Goal: Book appointment/travel/reservation

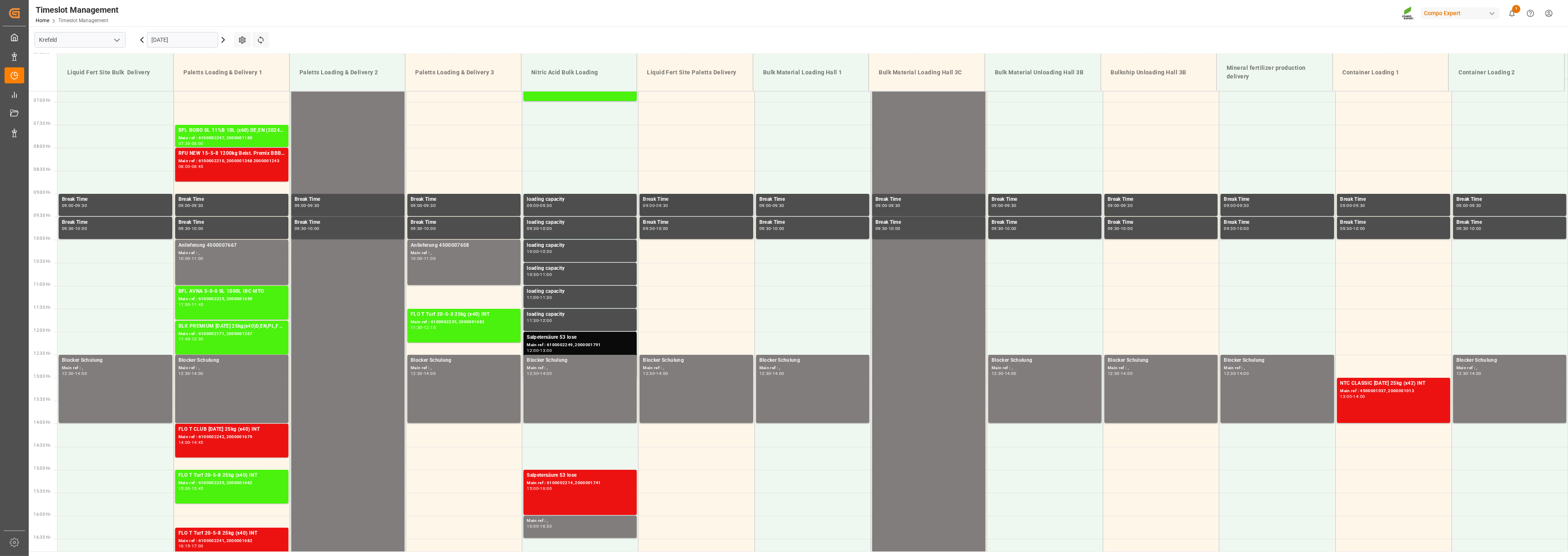
scroll to position [460, 0]
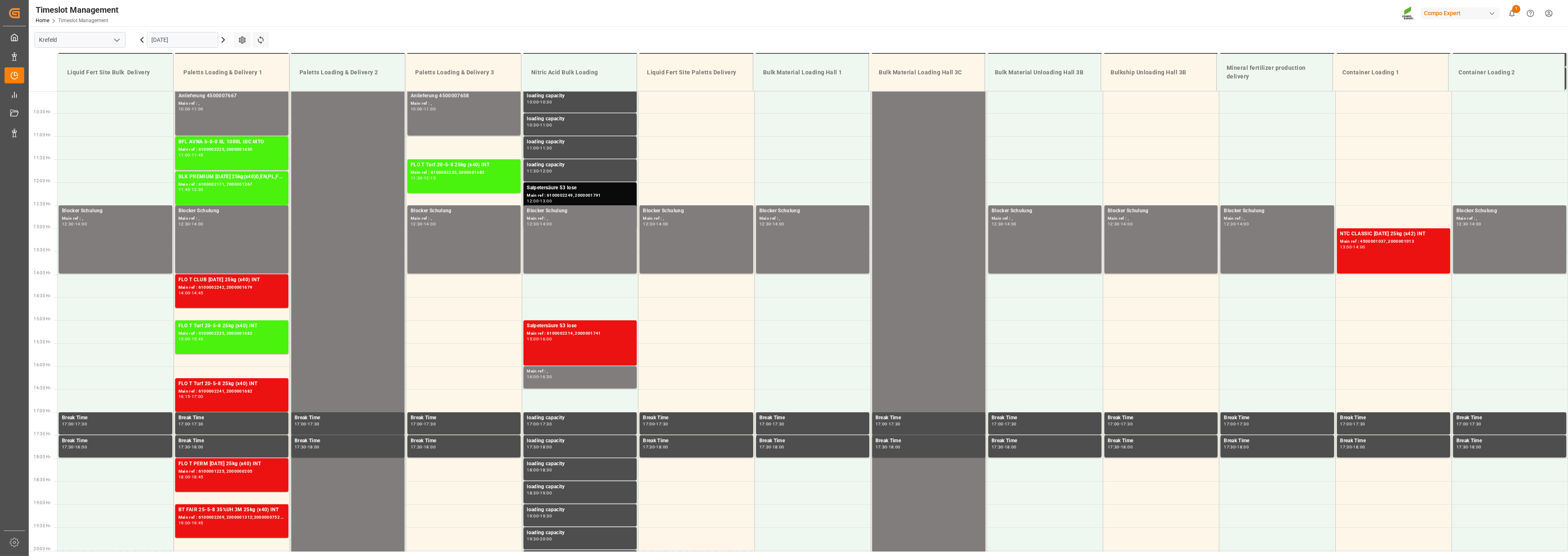
drag, startPoint x: 224, startPoint y: 38, endPoint x: 284, endPoint y: 64, distance: 65.4
click at [224, 38] on icon at bounding box center [223, 40] width 10 height 10
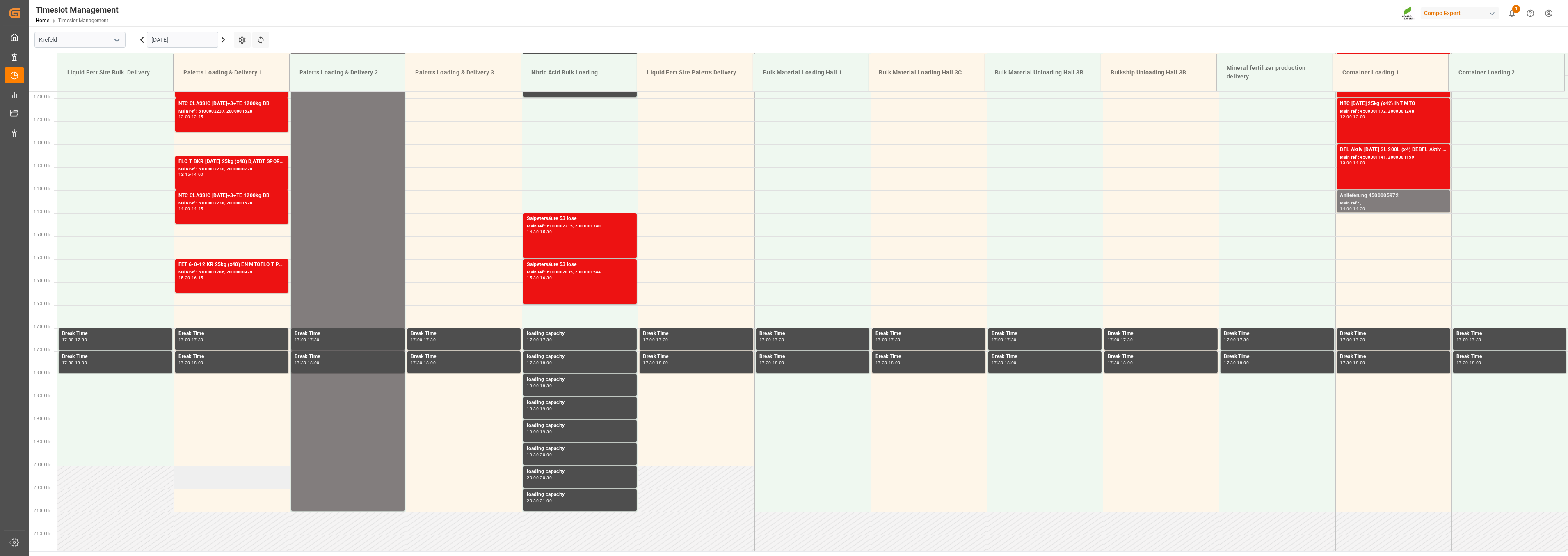
scroll to position [415, 0]
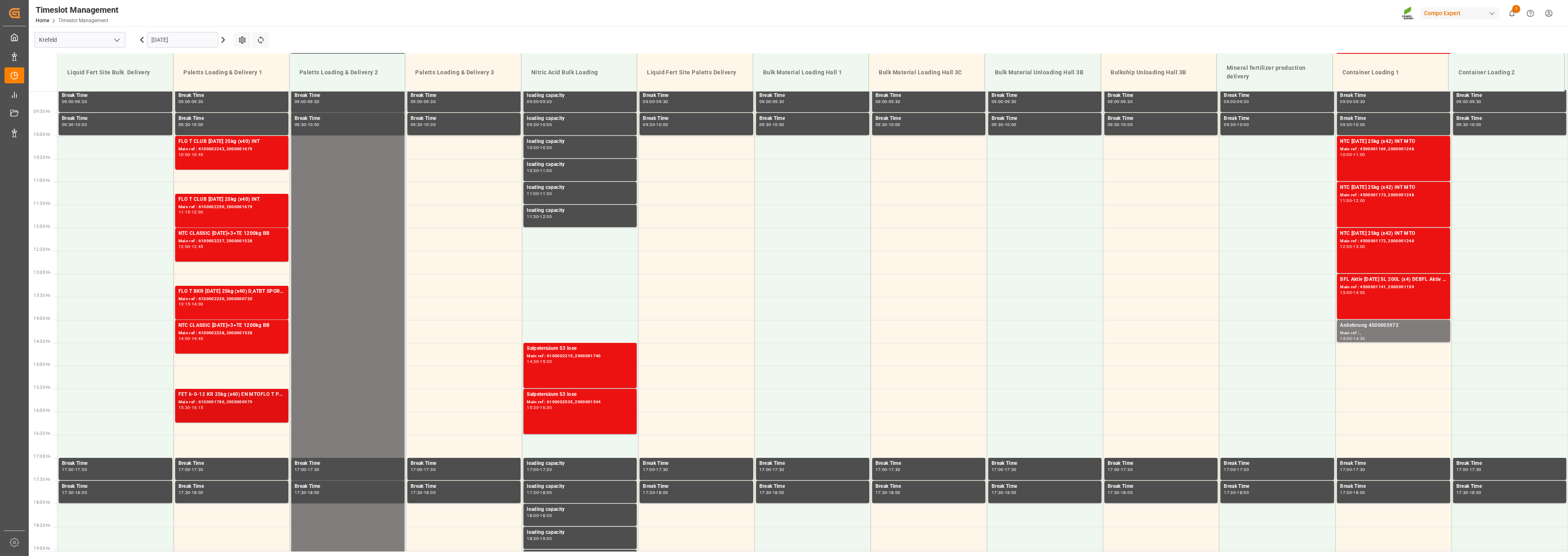
click at [255, 395] on div "FET 6-0-12 KR 25kg (x40) EN MTOFLO T PERM [DATE] 25kg (x42) WWBFL AKTIV [DATE] …" at bounding box center [232, 394] width 106 height 8
click at [239, 336] on div "Main ref : 6100002238, 2000001528" at bounding box center [232, 333] width 106 height 7
click at [218, 304] on div "13:15 - 14:00" at bounding box center [232, 304] width 106 height 5
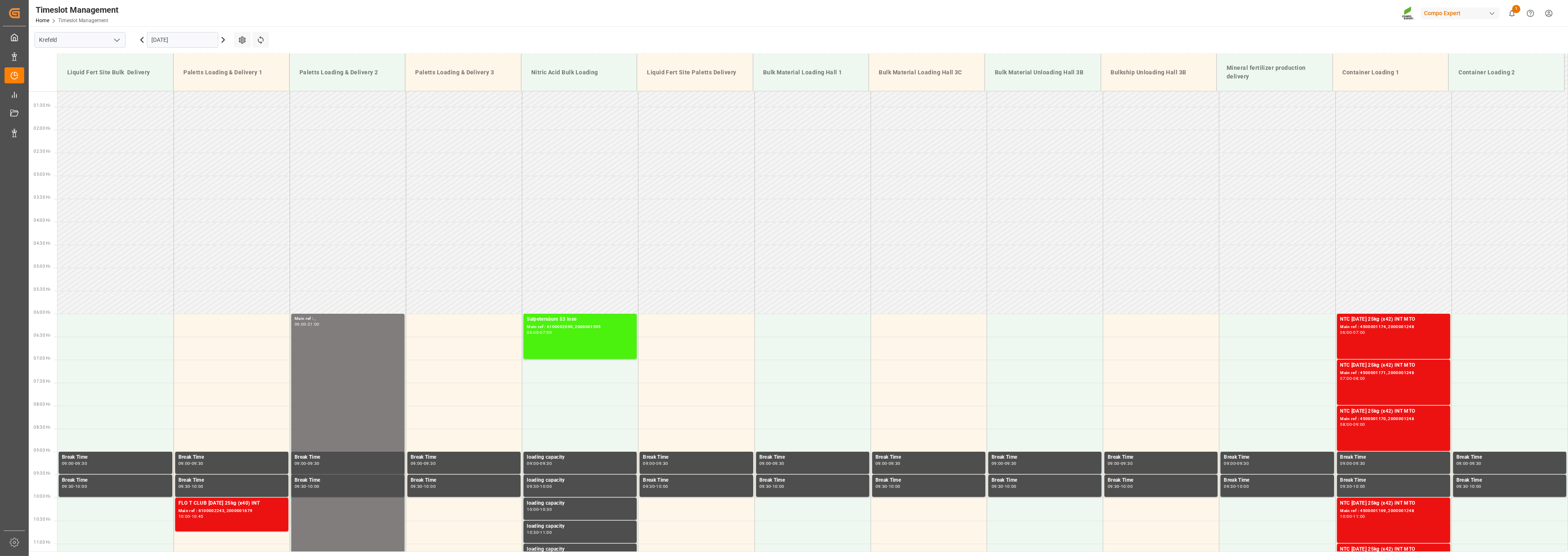
scroll to position [50, 0]
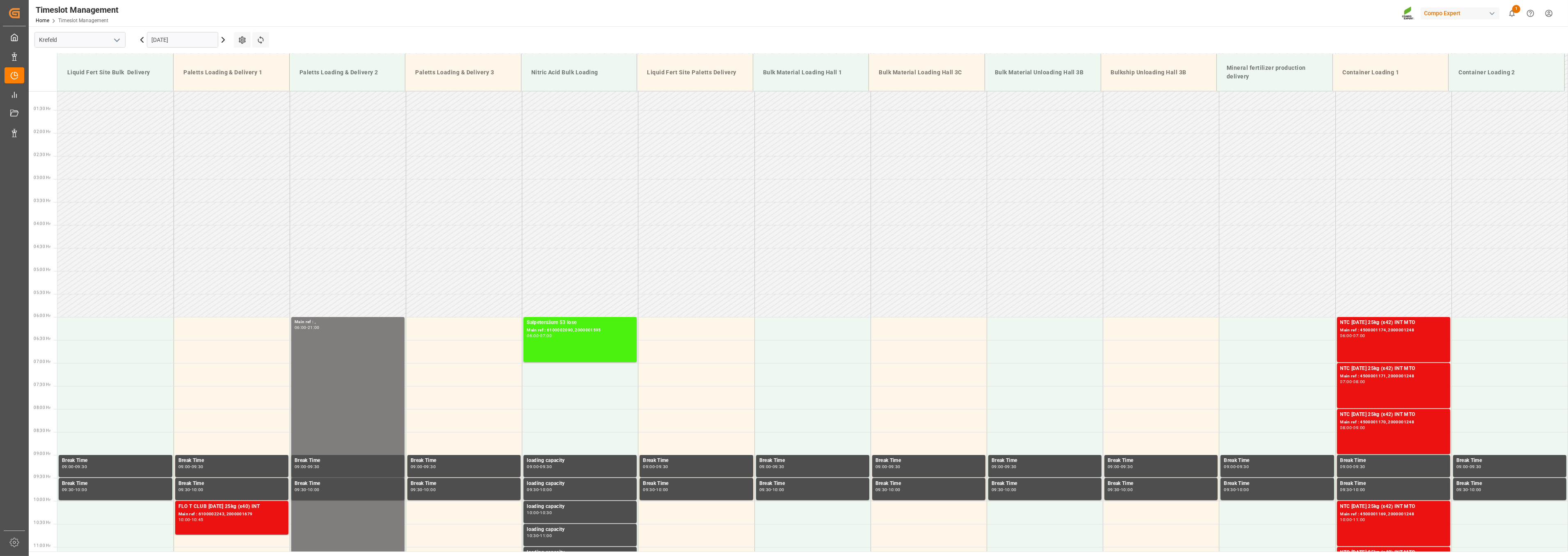
click at [140, 40] on icon at bounding box center [142, 40] width 10 height 10
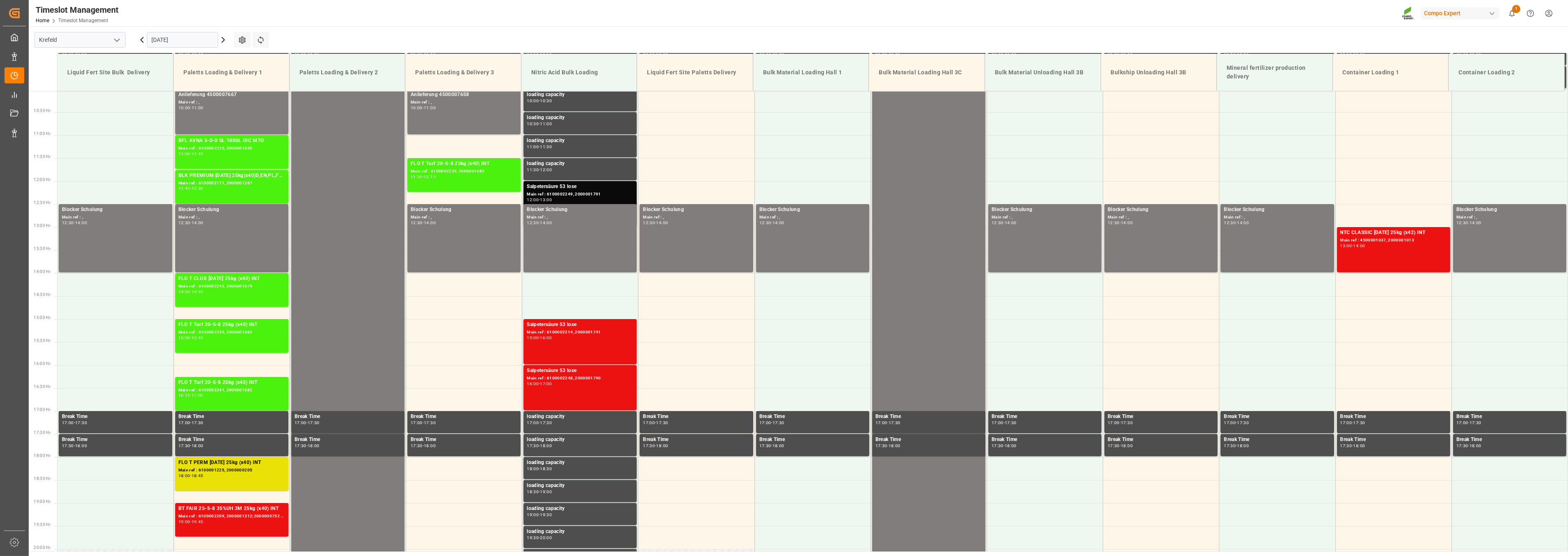
scroll to position [460, 0]
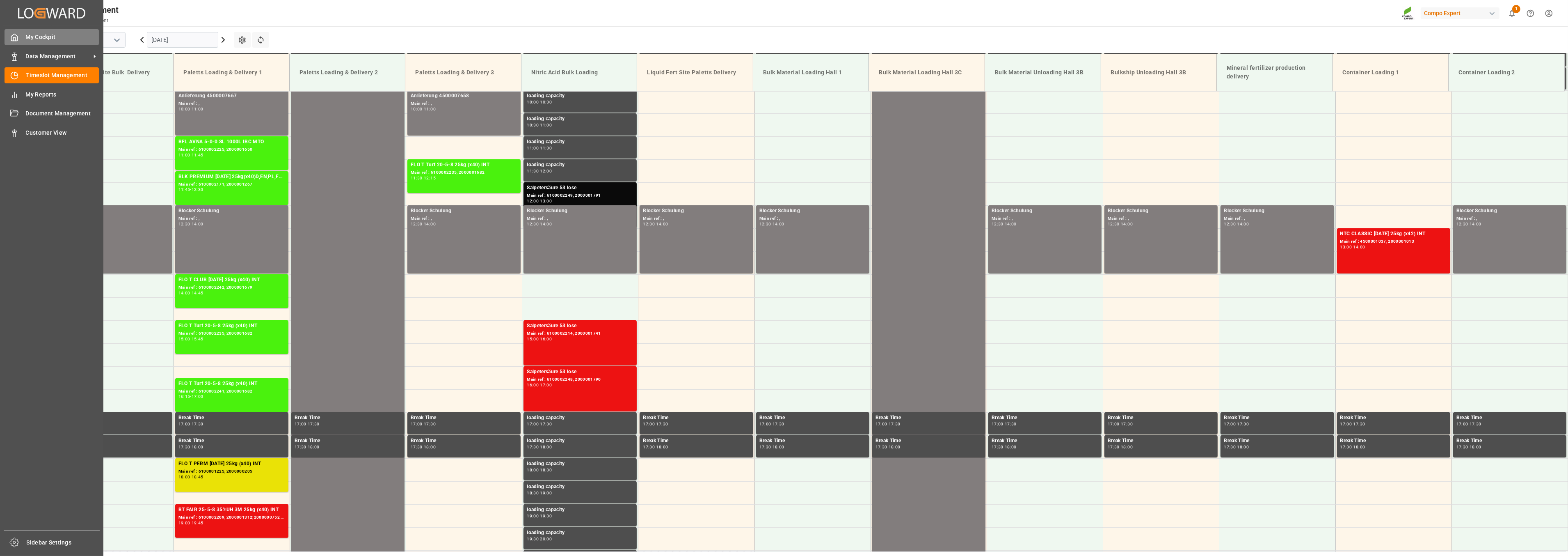
click at [37, 40] on span "My Cockpit" at bounding box center [63, 37] width 74 height 9
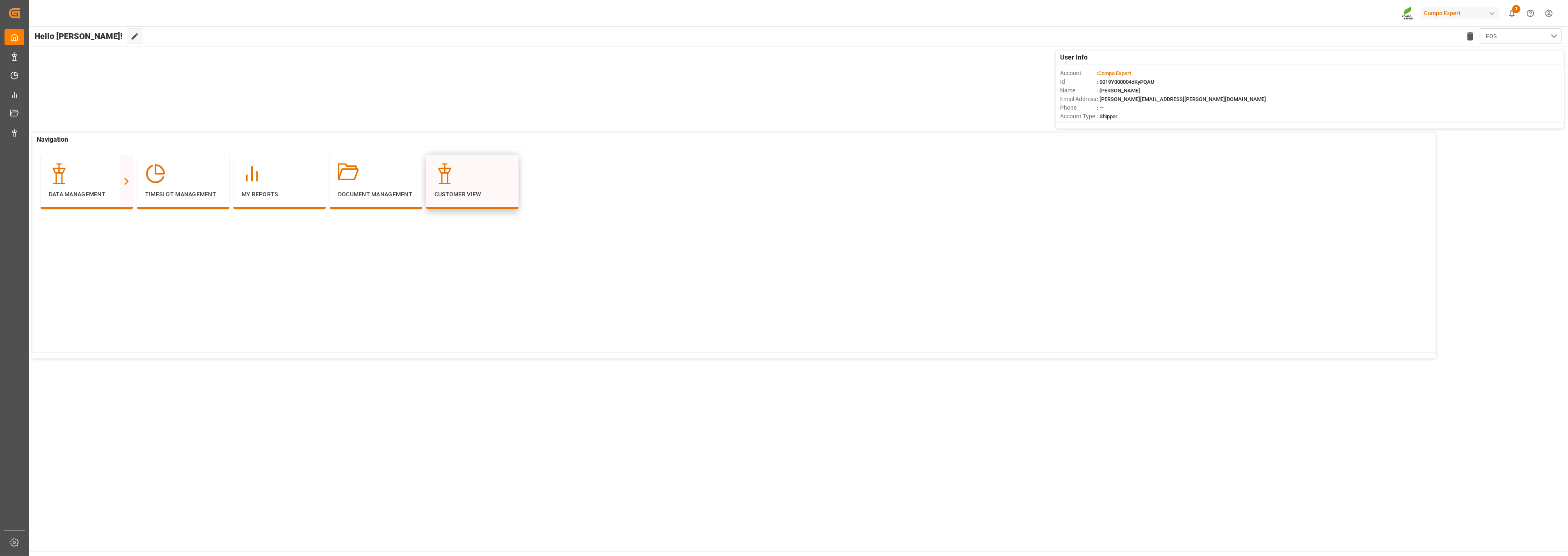
click at [458, 184] on div "Customer View" at bounding box center [472, 181] width 76 height 35
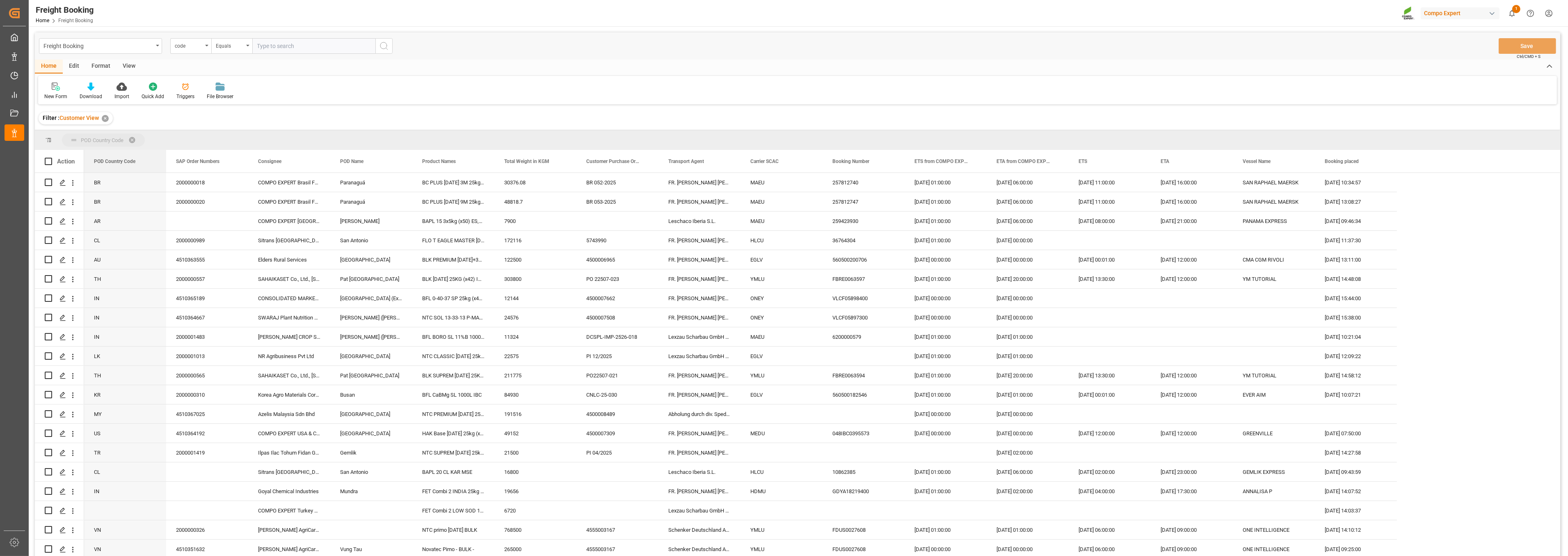
drag, startPoint x: 119, startPoint y: 147, endPoint x: 120, endPoint y: 138, distance: 9.1
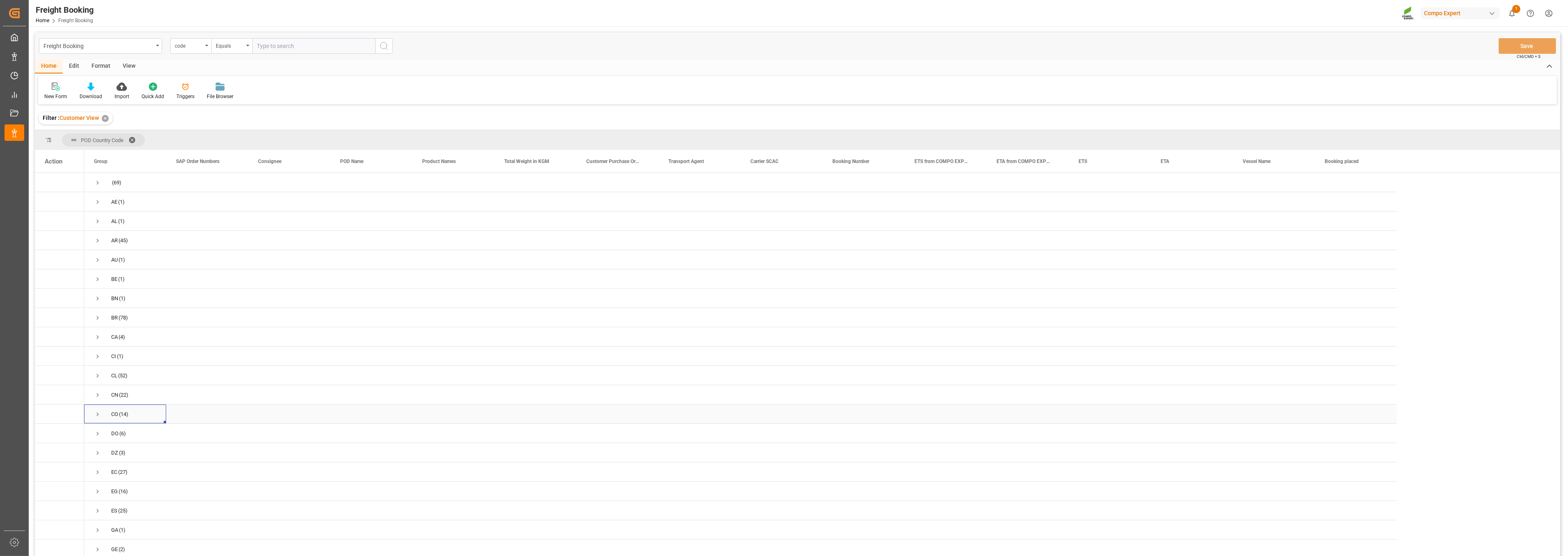
click at [94, 411] on span "Press SPACE to select this row." at bounding box center [98, 414] width 8 height 8
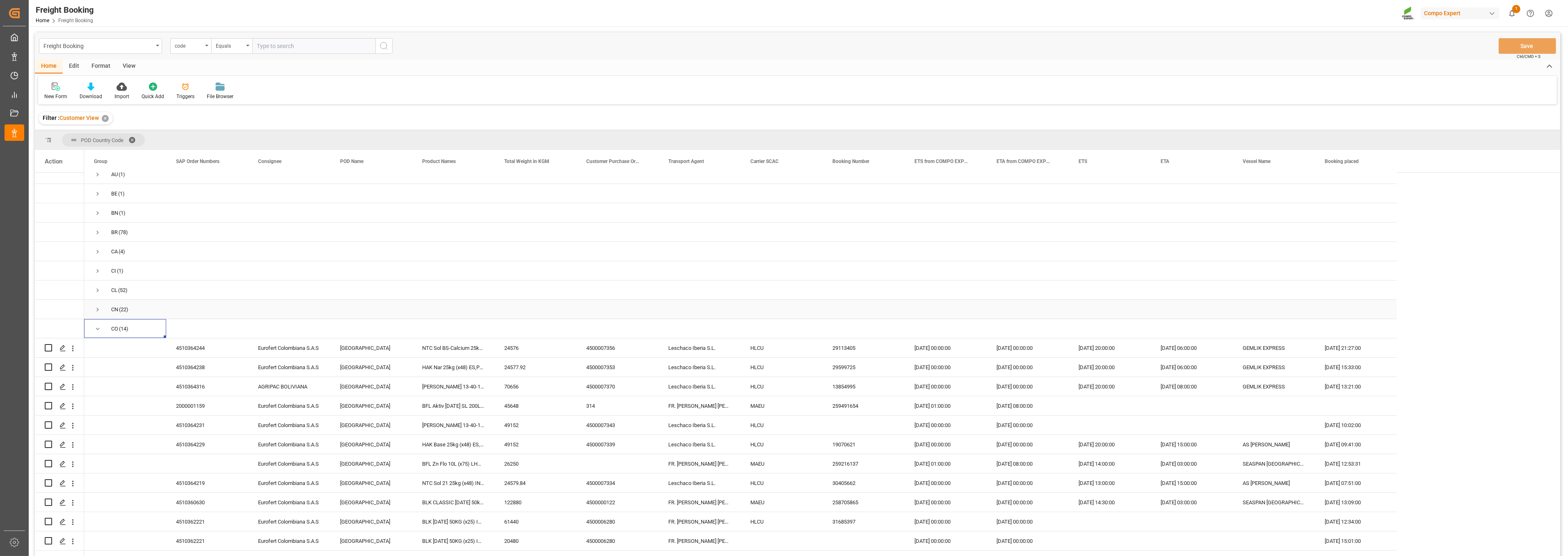
scroll to position [91, 0]
click at [96, 323] on span "Press SPACE to select this row." at bounding box center [98, 323] width 8 height 8
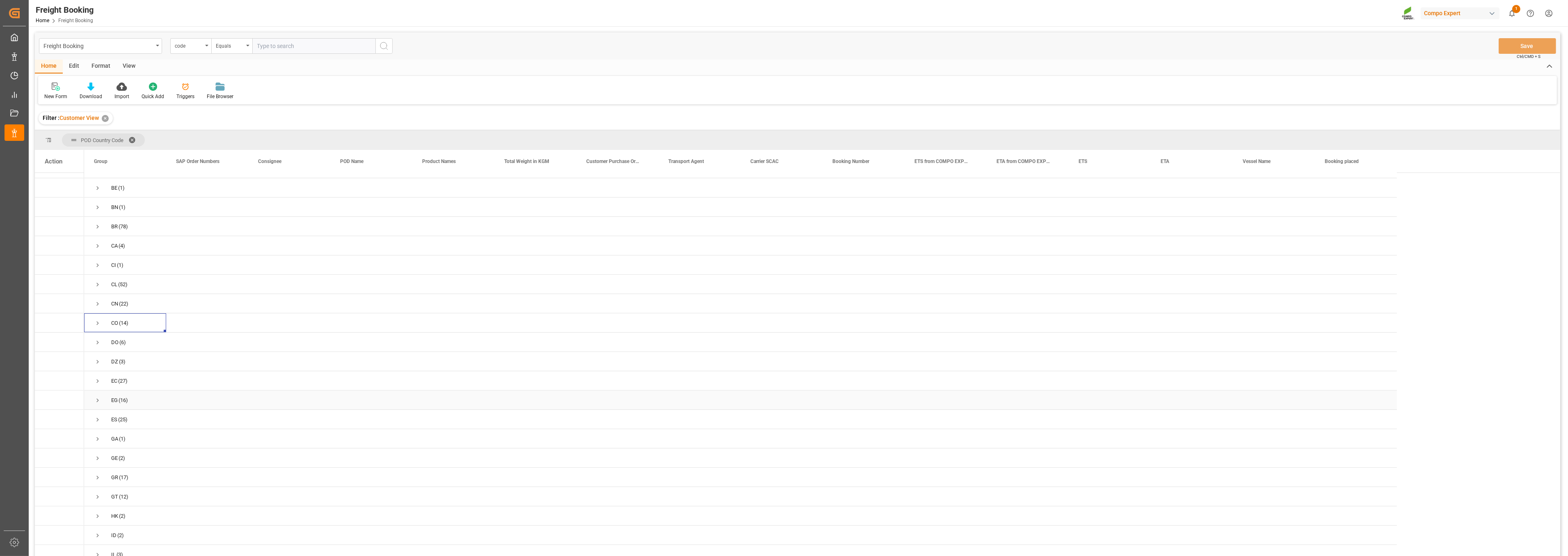
click at [95, 398] on span "Press SPACE to select this row." at bounding box center [98, 400] width 8 height 8
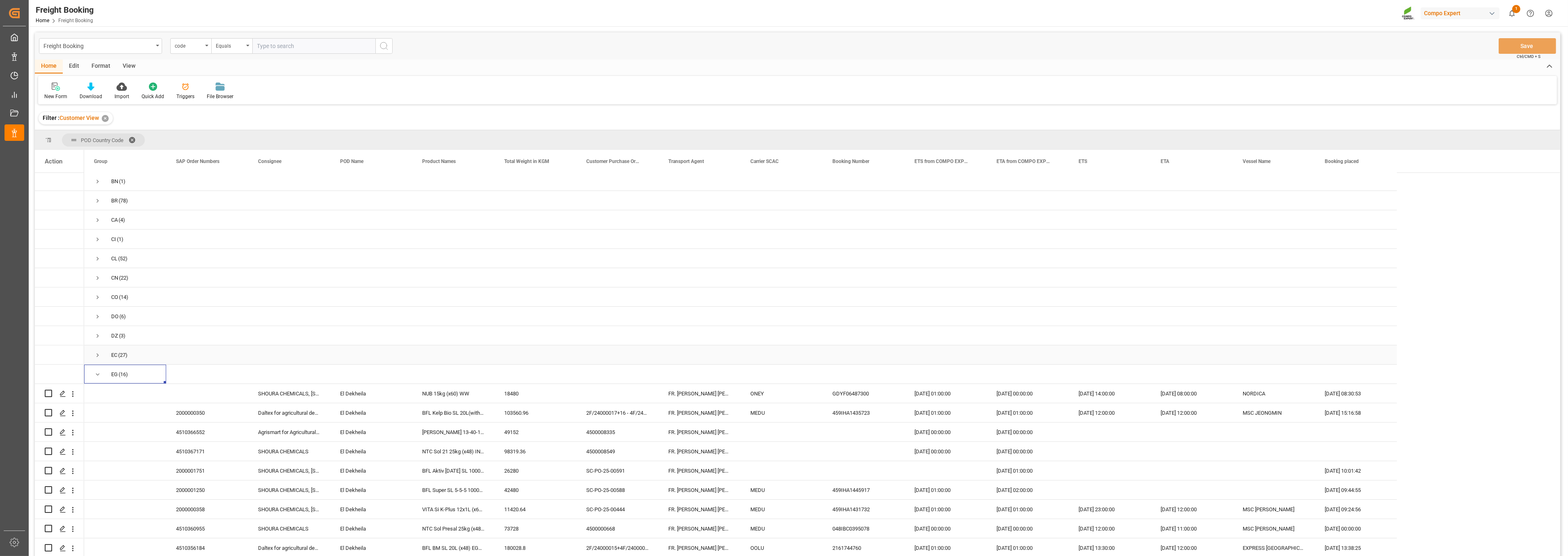
scroll to position [136, 0]
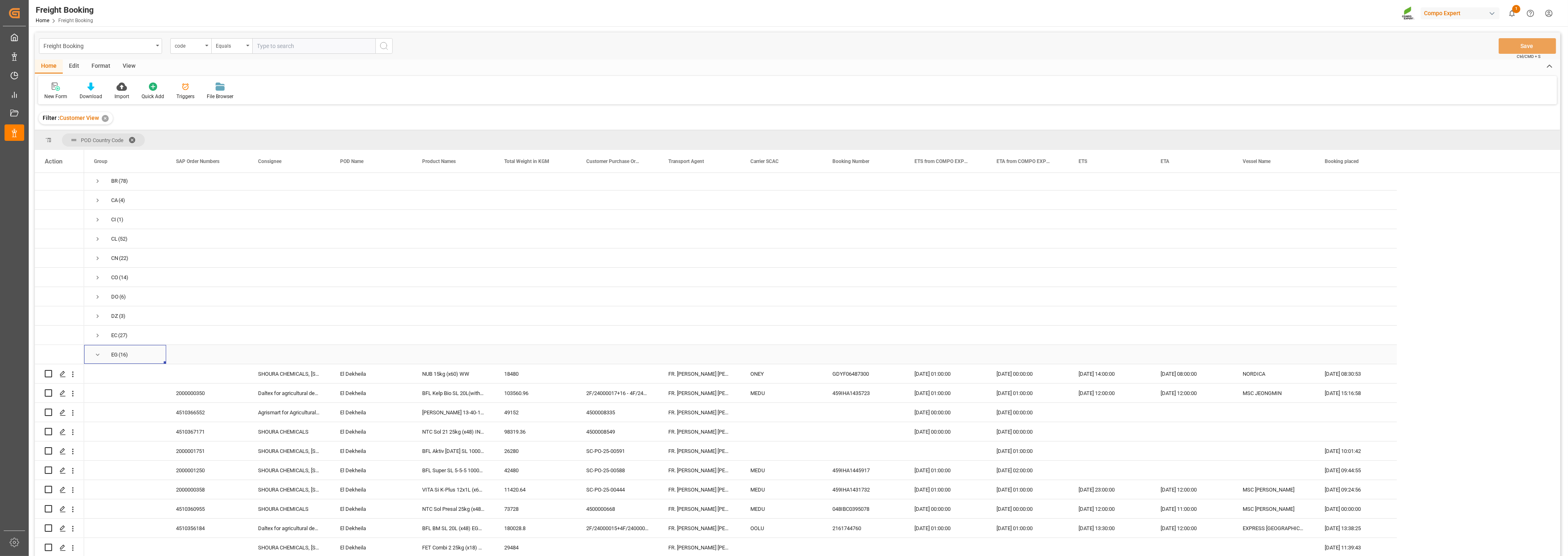
click at [96, 353] on span "Press SPACE to select this row." at bounding box center [98, 354] width 8 height 8
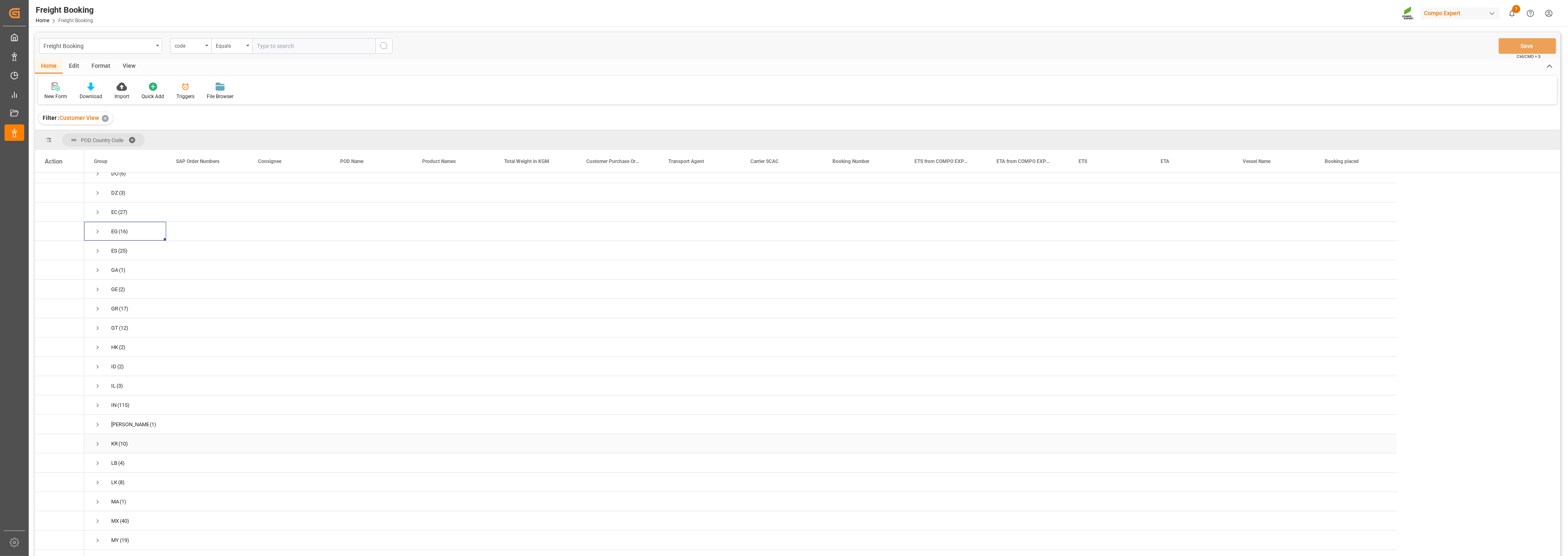
scroll to position [274, 0]
click at [100, 523] on span "Press SPACE to select this row." at bounding box center [98, 526] width 8 height 8
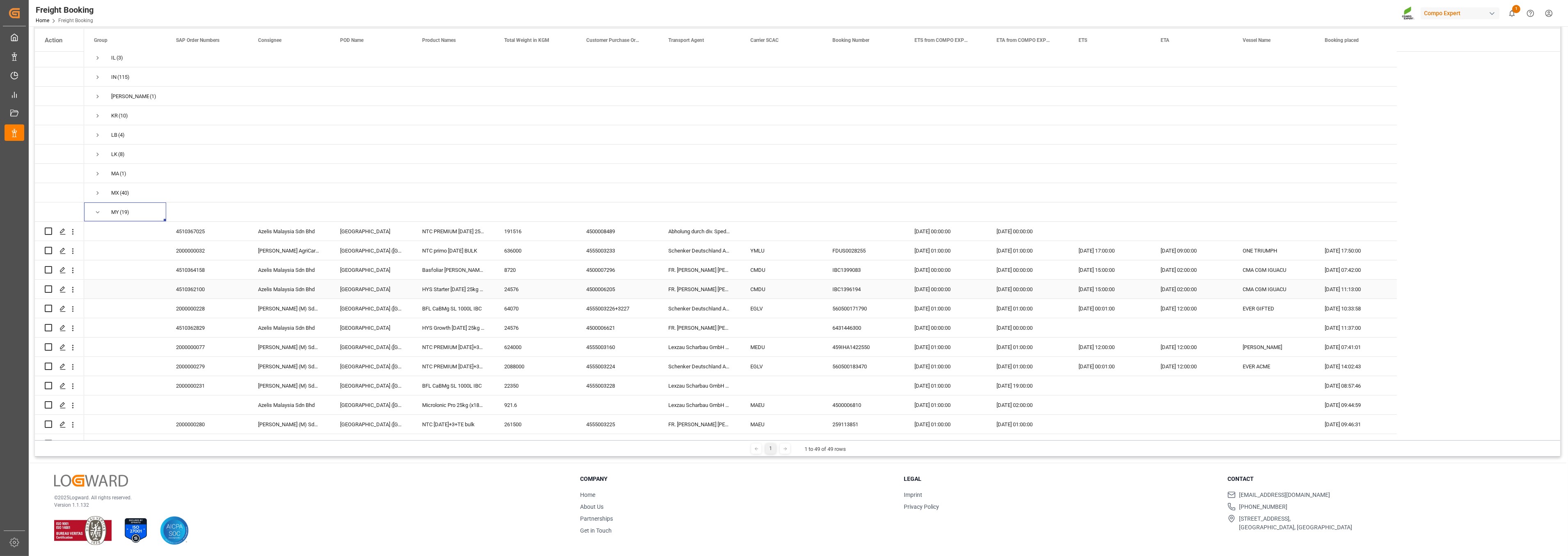
scroll to position [411, 0]
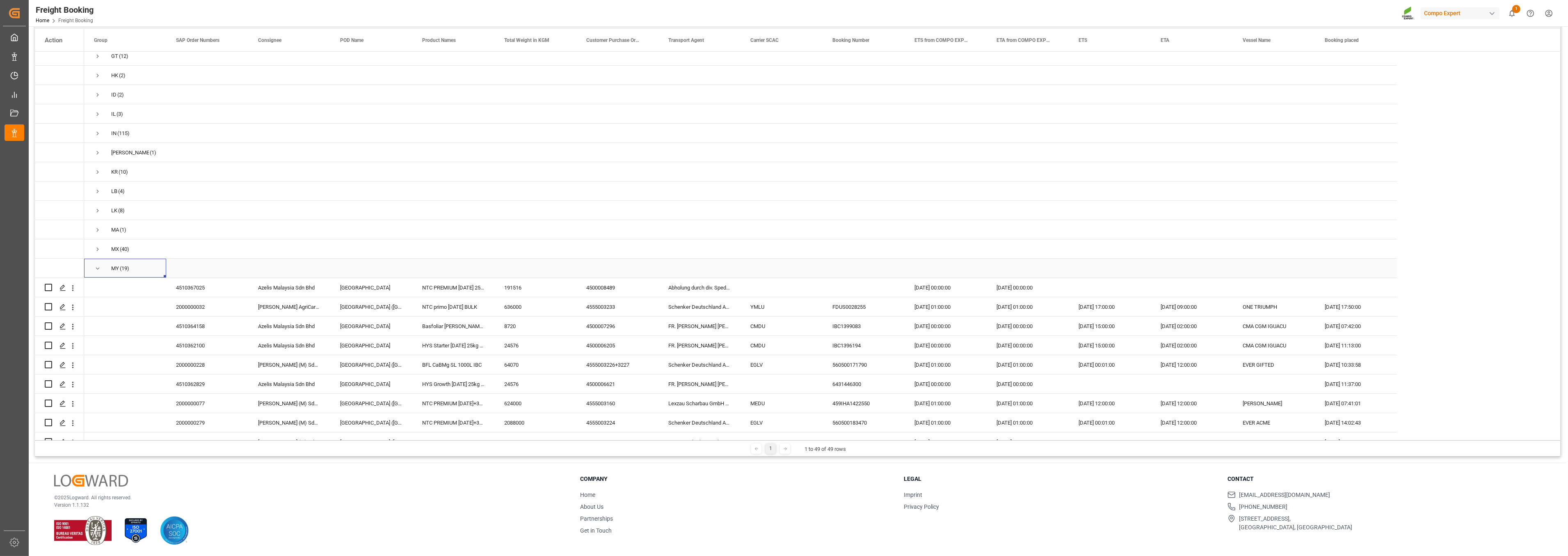
click at [96, 269] on span "Press SPACE to select this row." at bounding box center [98, 268] width 8 height 8
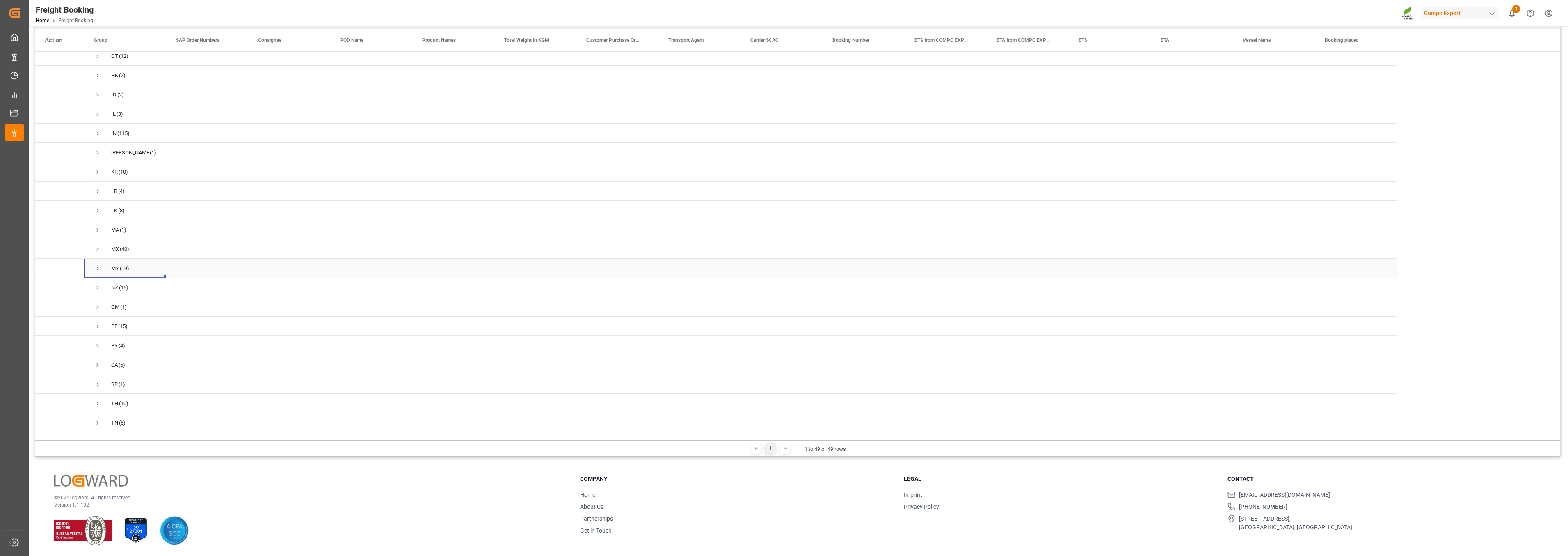
scroll to position [3, 0]
click at [96, 361] on span "Press SPACE to select this row." at bounding box center [98, 364] width 8 height 8
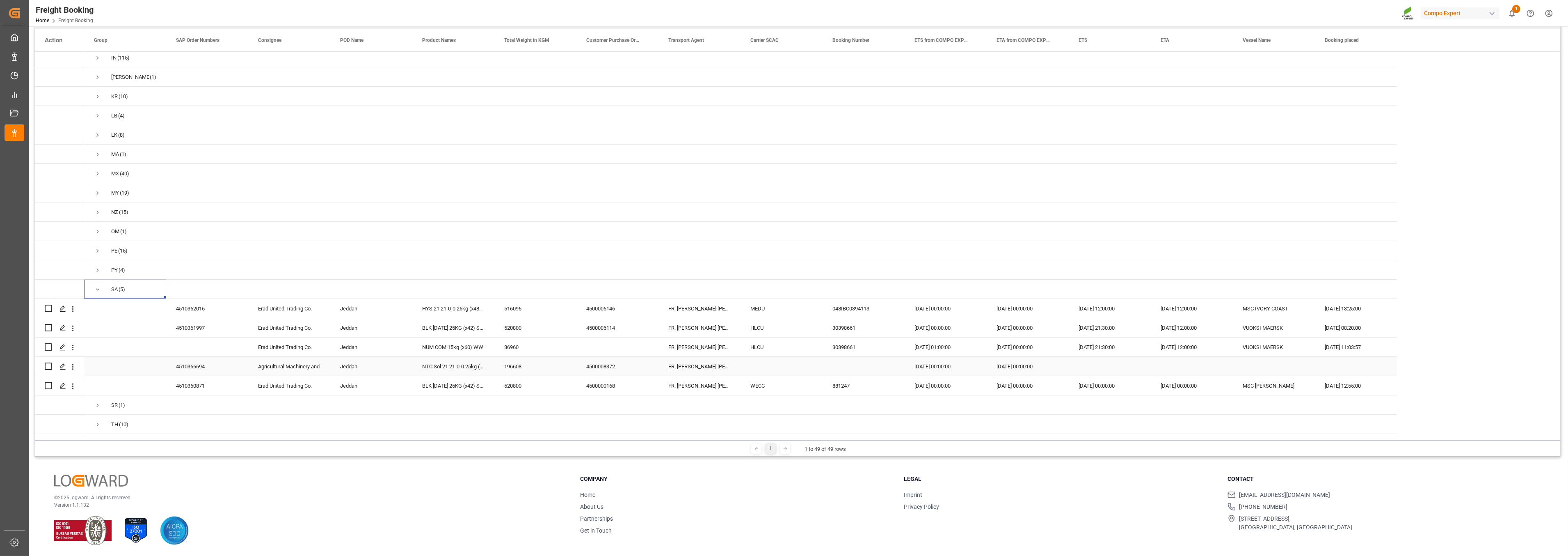
scroll to position [501, 0]
